Goal: Task Accomplishment & Management: Manage account settings

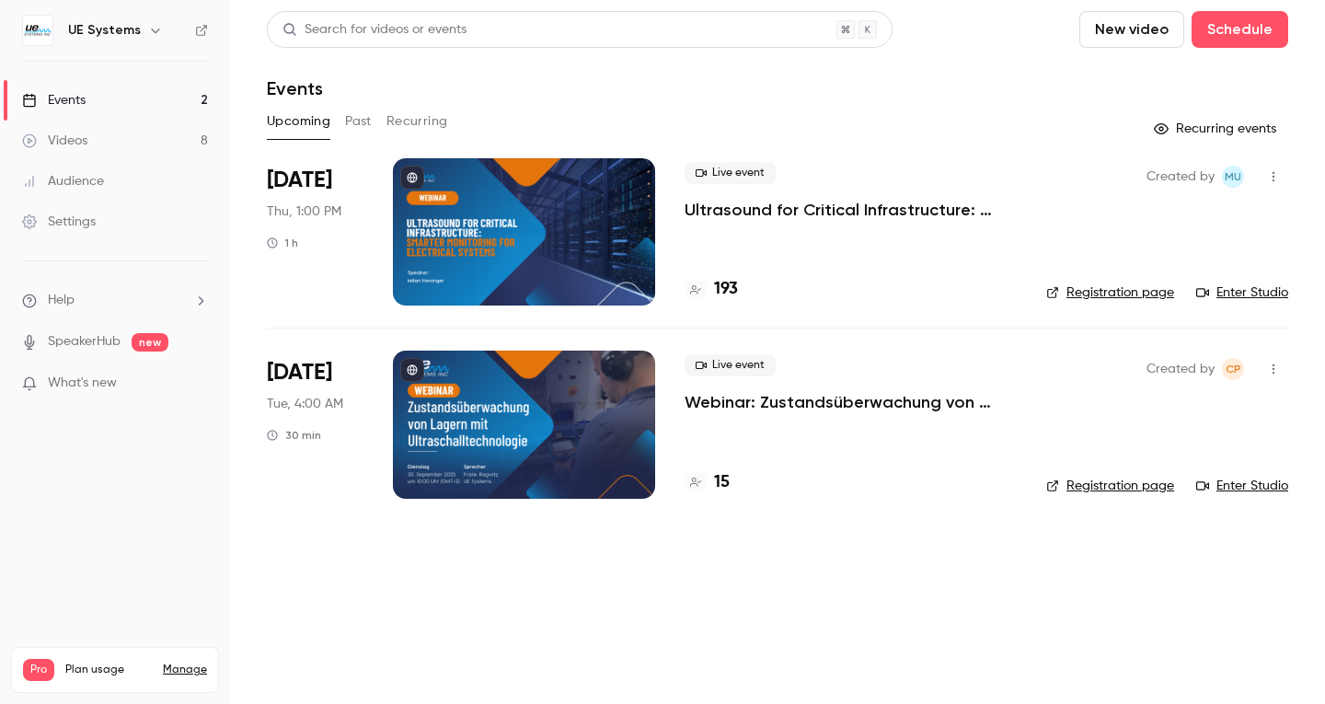
click at [542, 211] on div at bounding box center [524, 231] width 262 height 147
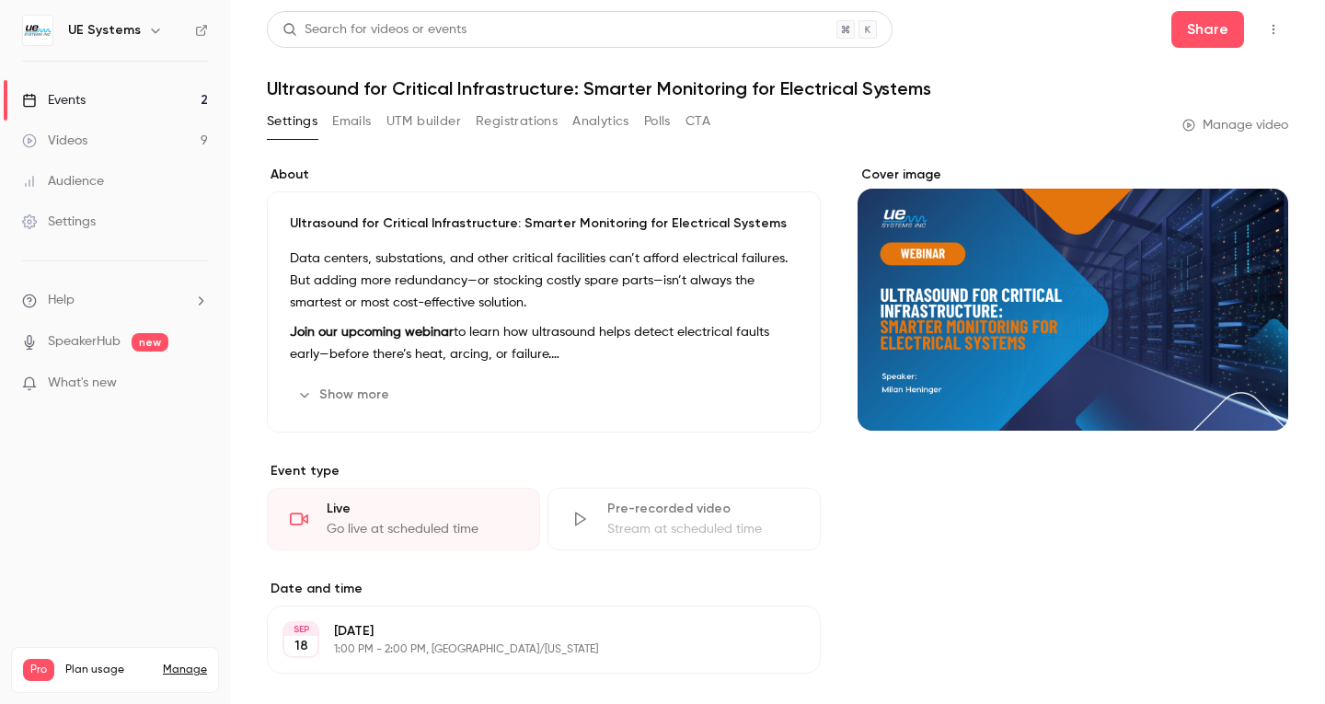
click at [479, 124] on button "Registrations" at bounding box center [517, 121] width 82 height 29
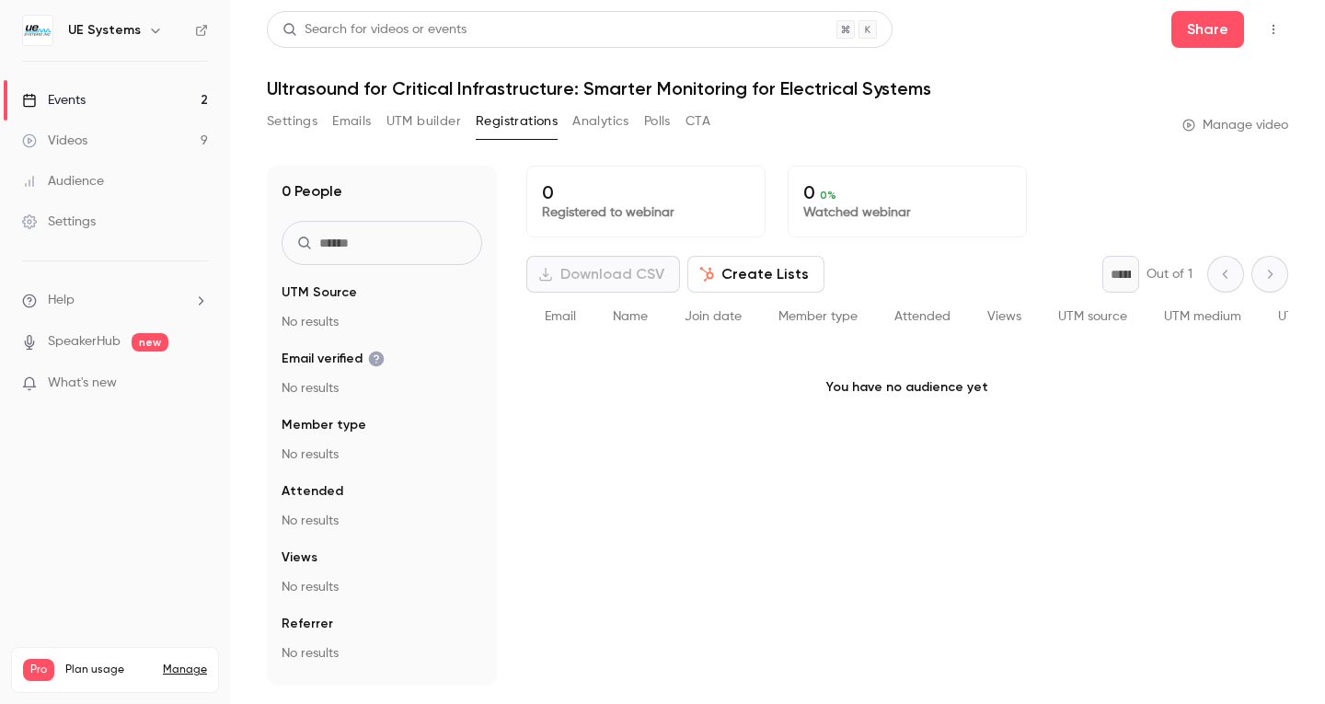
click at [557, 119] on button "Registrations" at bounding box center [517, 121] width 82 height 29
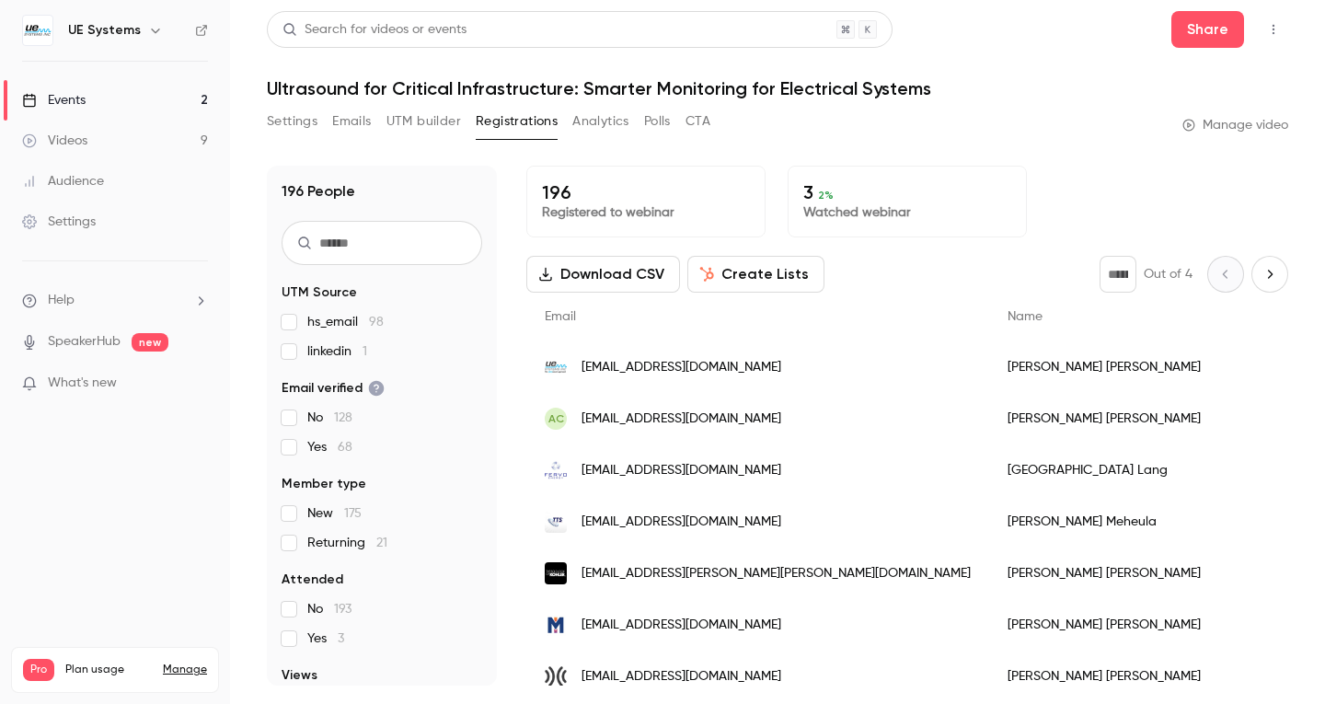
click at [612, 114] on button "Analytics" at bounding box center [601, 121] width 57 height 29
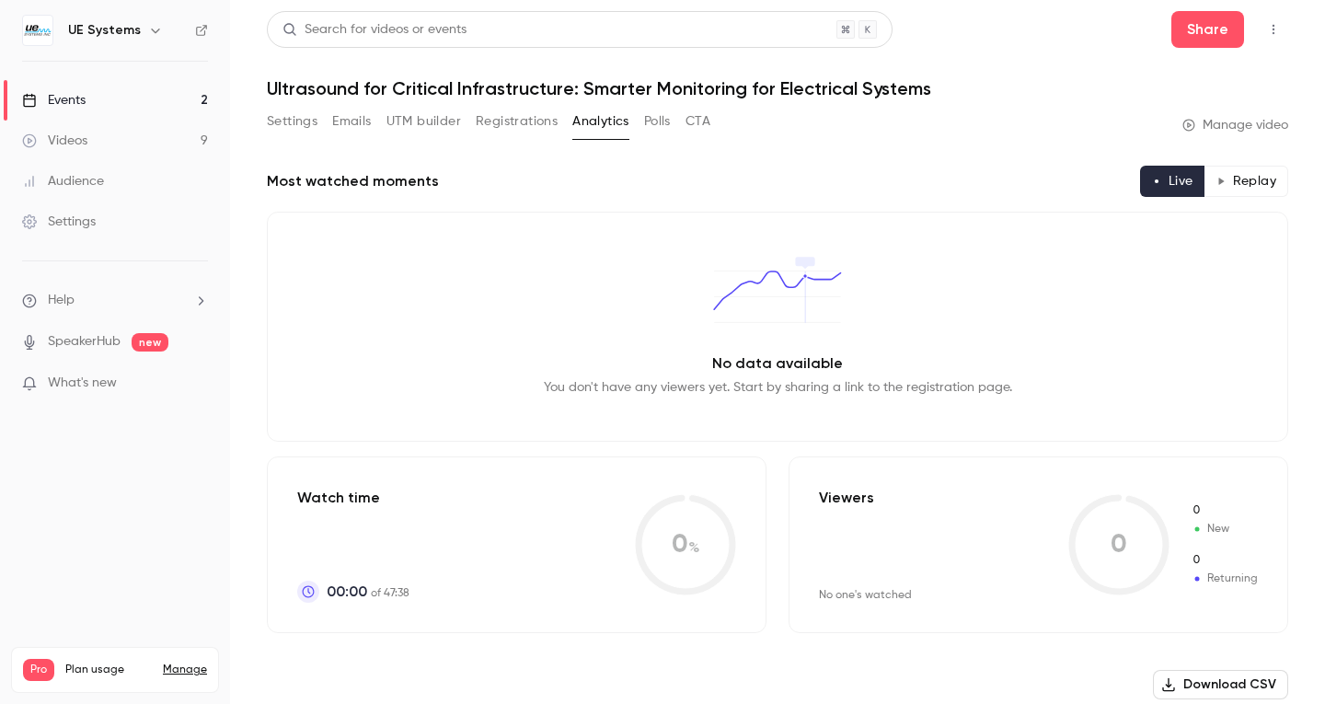
click at [710, 128] on button "CTA" at bounding box center [698, 121] width 25 height 29
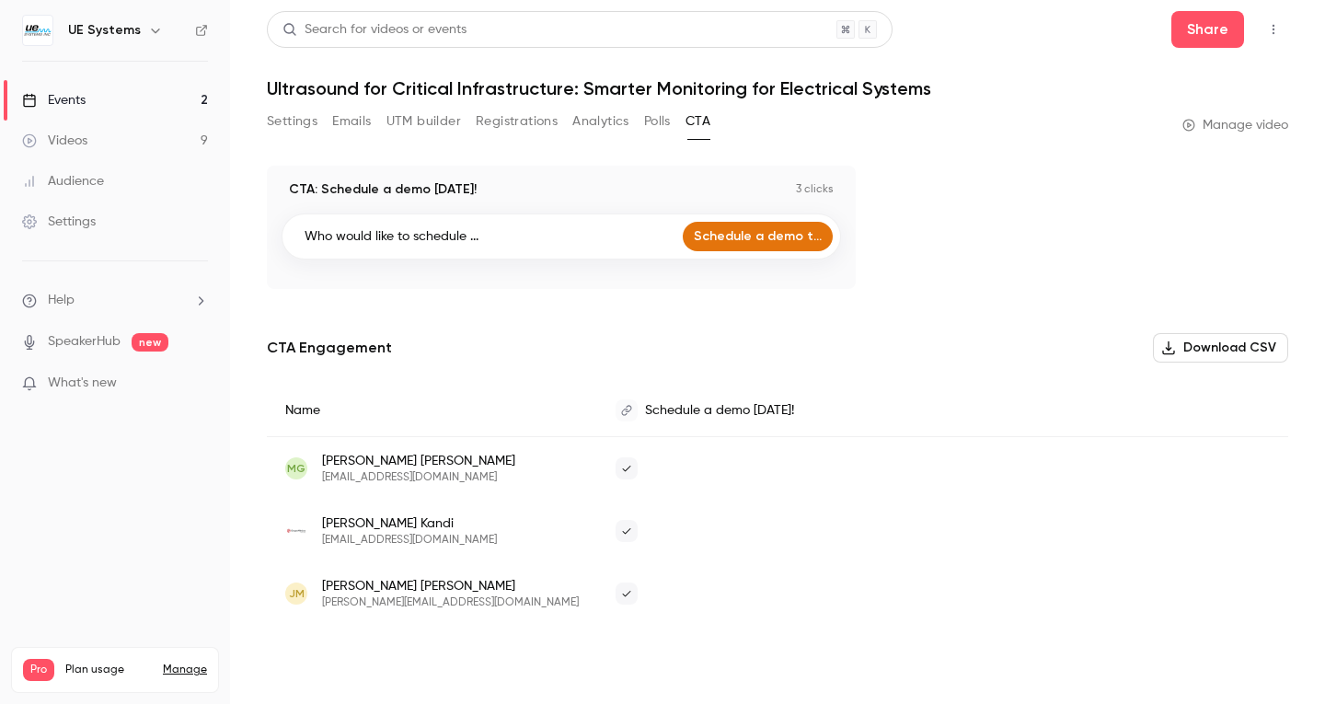
click at [345, 122] on button "Emails" at bounding box center [351, 121] width 39 height 29
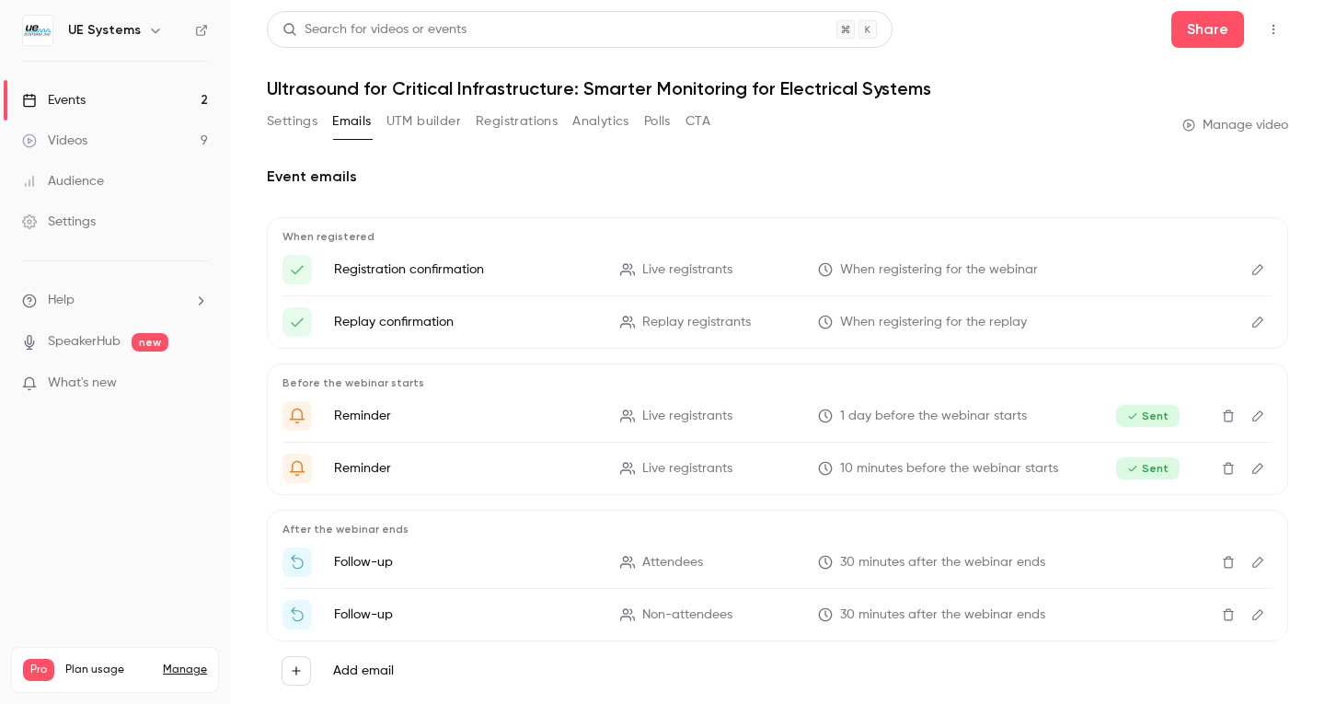
click at [499, 108] on button "Registrations" at bounding box center [517, 121] width 82 height 29
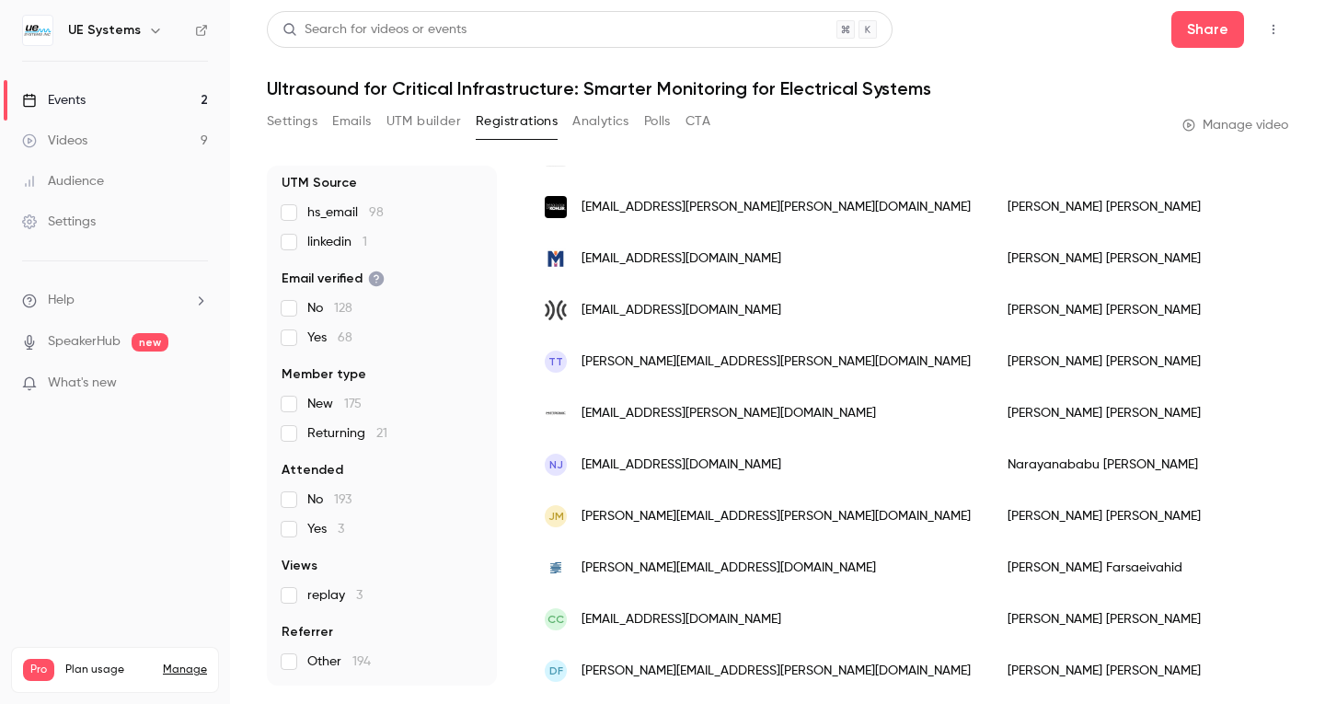
scroll to position [368, 0]
